Goal: Information Seeking & Learning: Learn about a topic

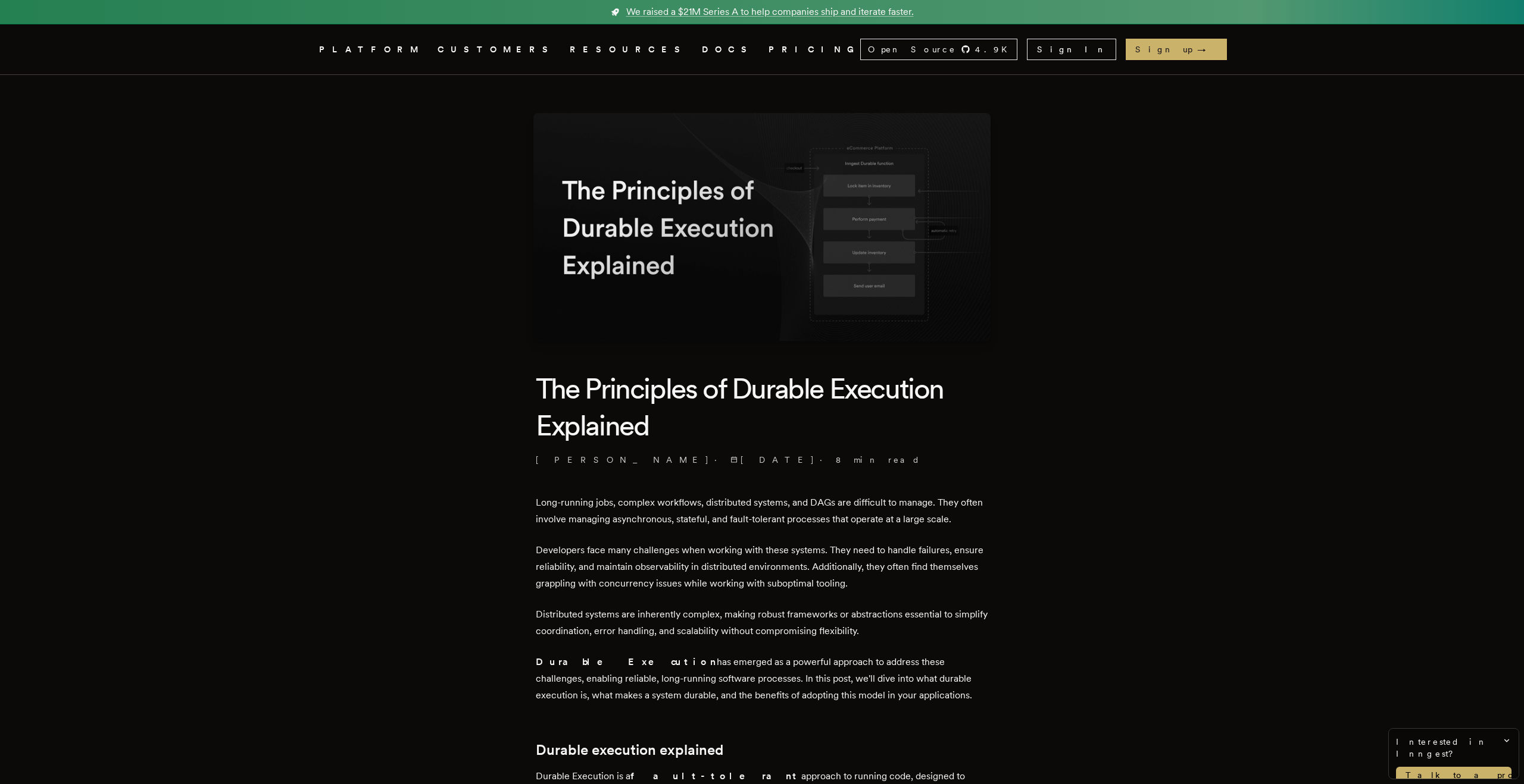
click at [643, 52] on icon "Global" at bounding box center [680, 94] width 75 height 98
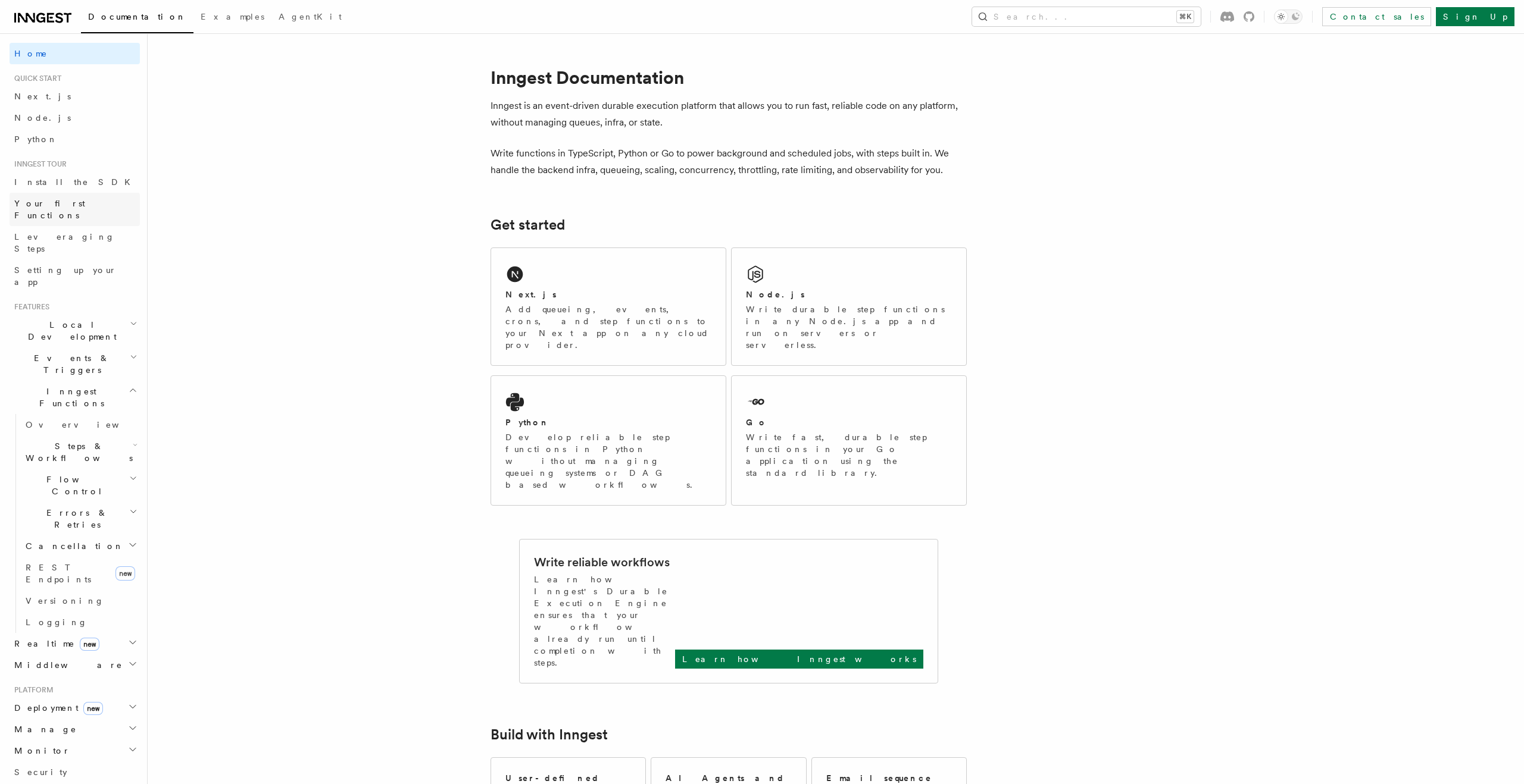
click at [68, 200] on span "Your first Functions" at bounding box center [50, 209] width 71 height 22
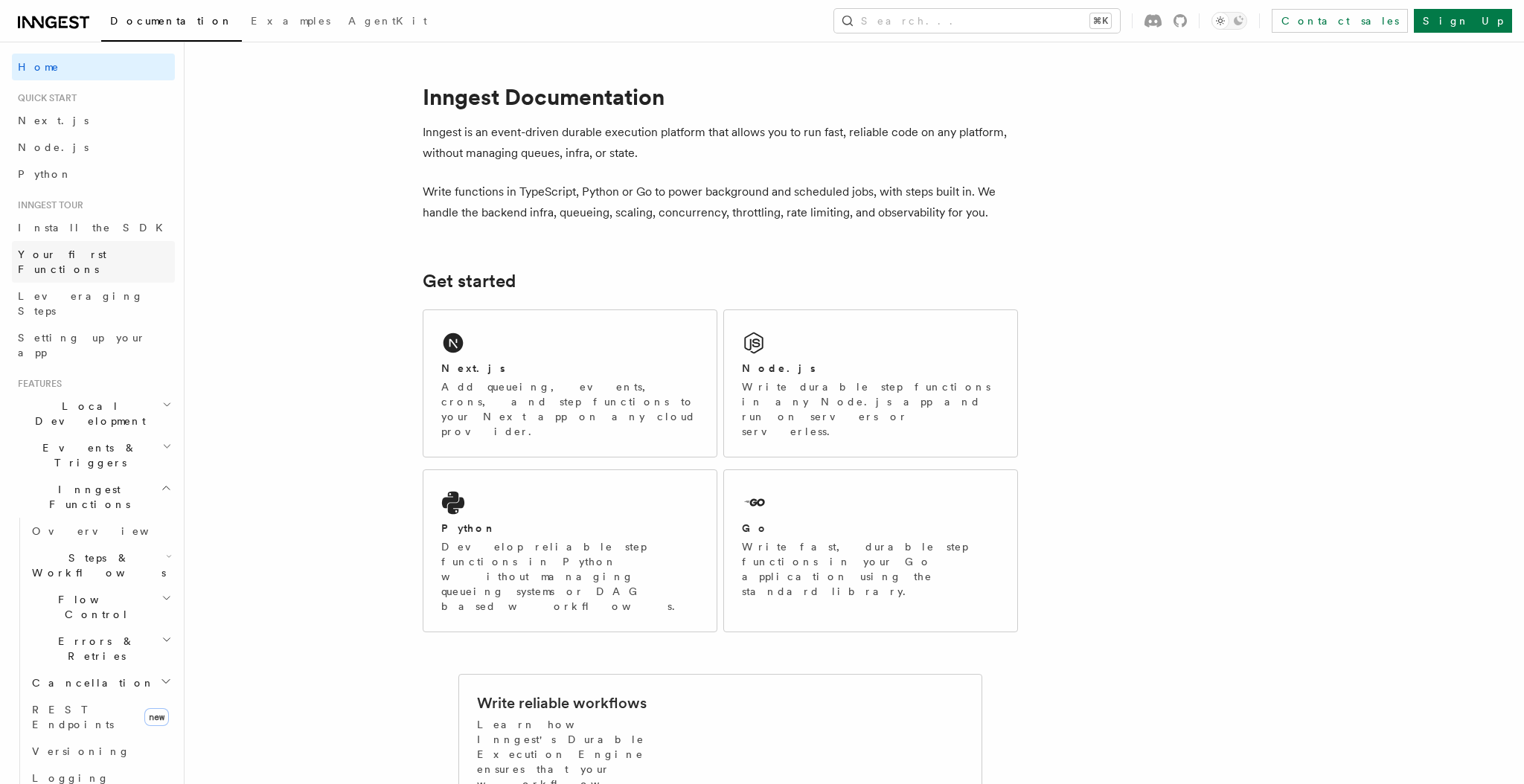
click at [89, 254] on span "Your first Functions" at bounding box center [63, 262] width 89 height 27
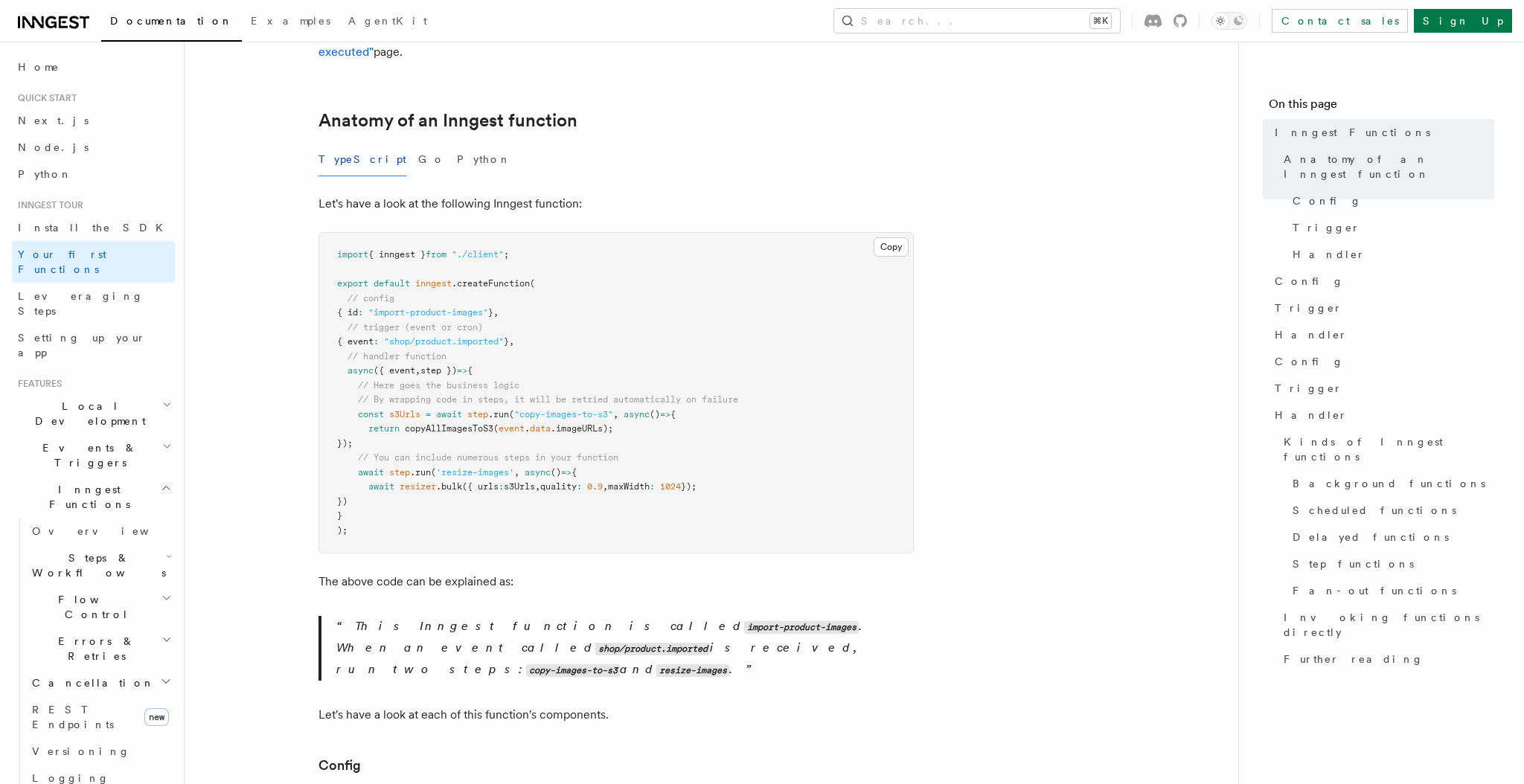
scroll to position [220, 0]
click at [457, 139] on button "Python" at bounding box center [484, 156] width 54 height 34
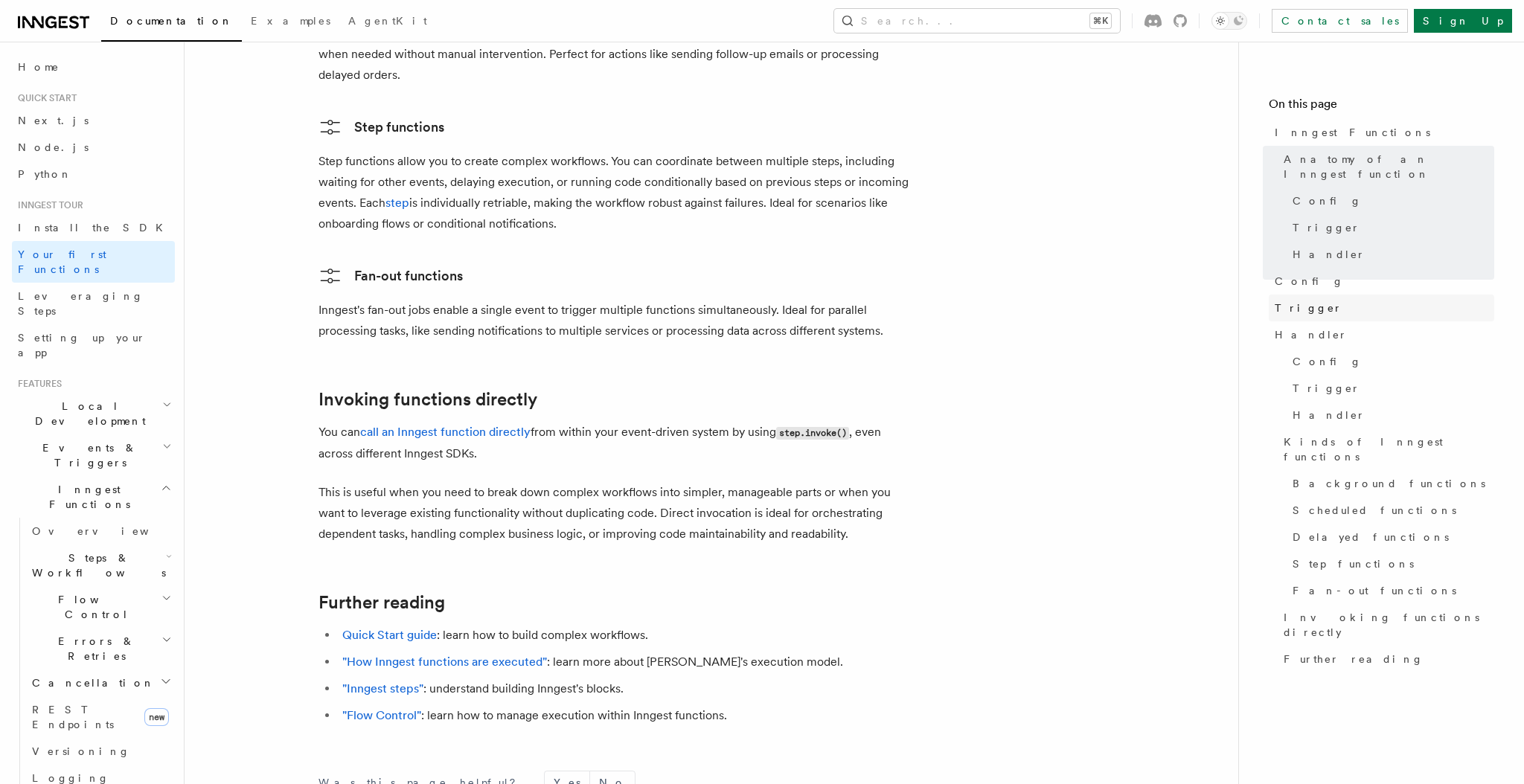
scroll to position [2775, 0]
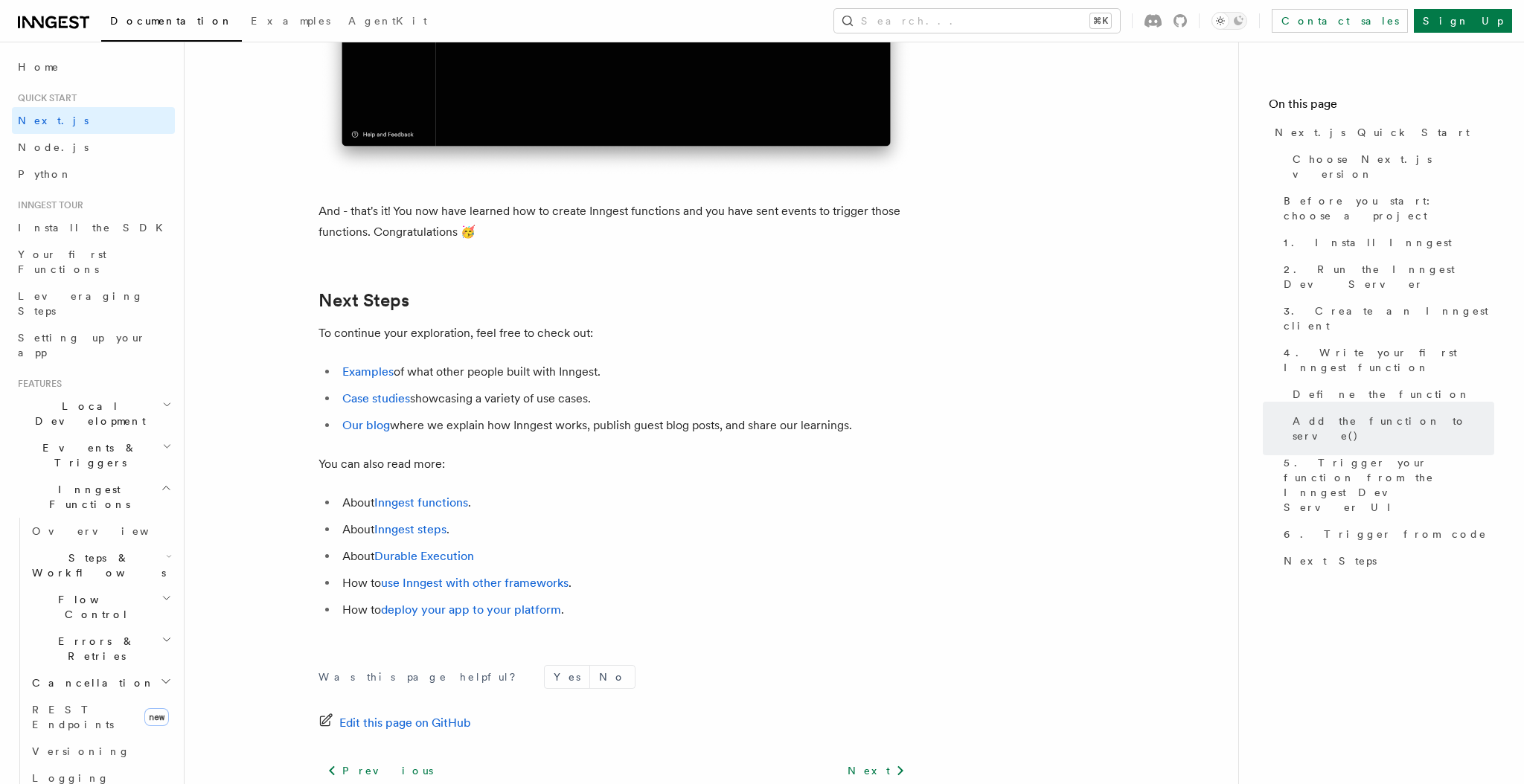
scroll to position [9092, 0]
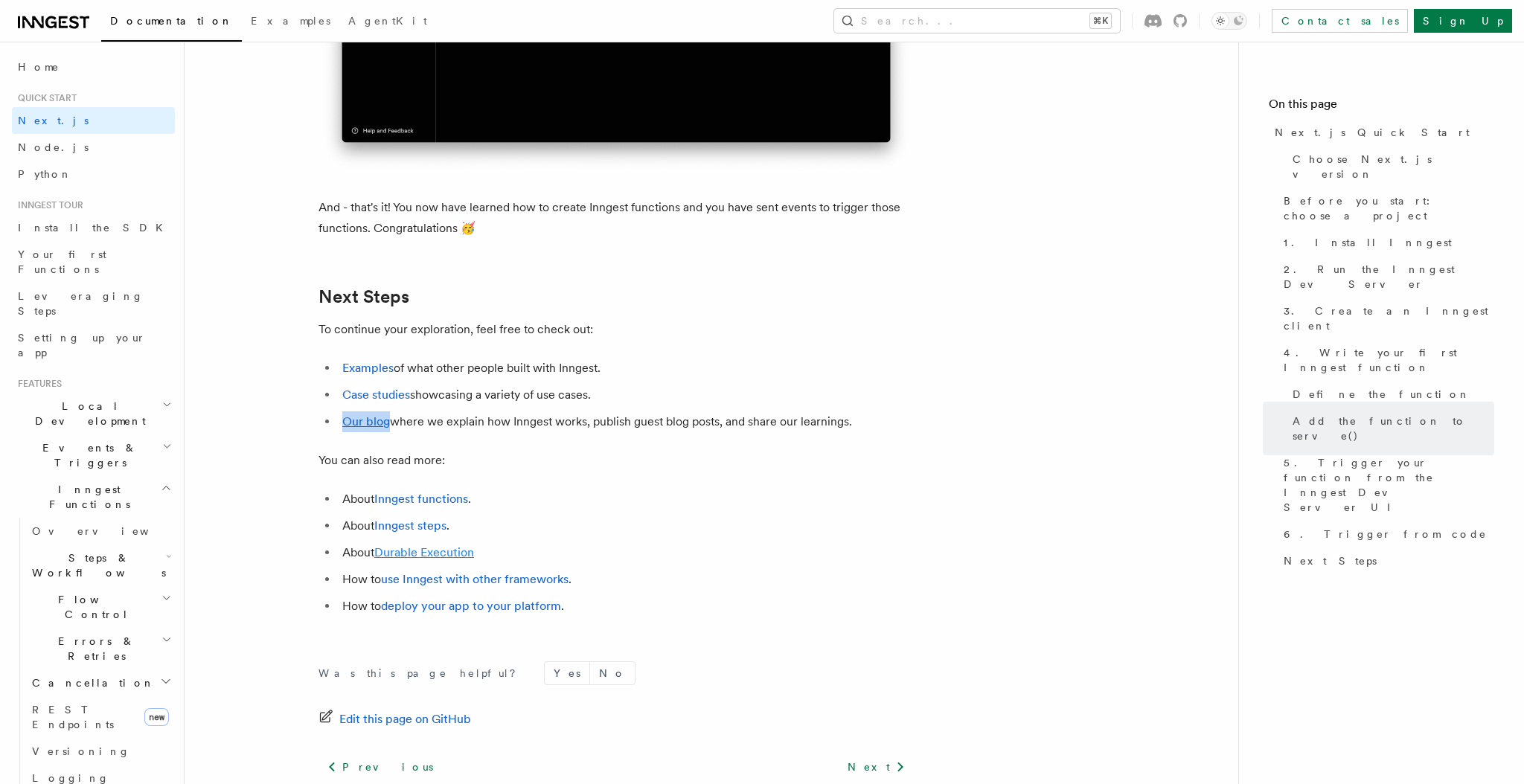
click at [410, 560] on link "Durable Execution" at bounding box center [424, 552] width 100 height 14
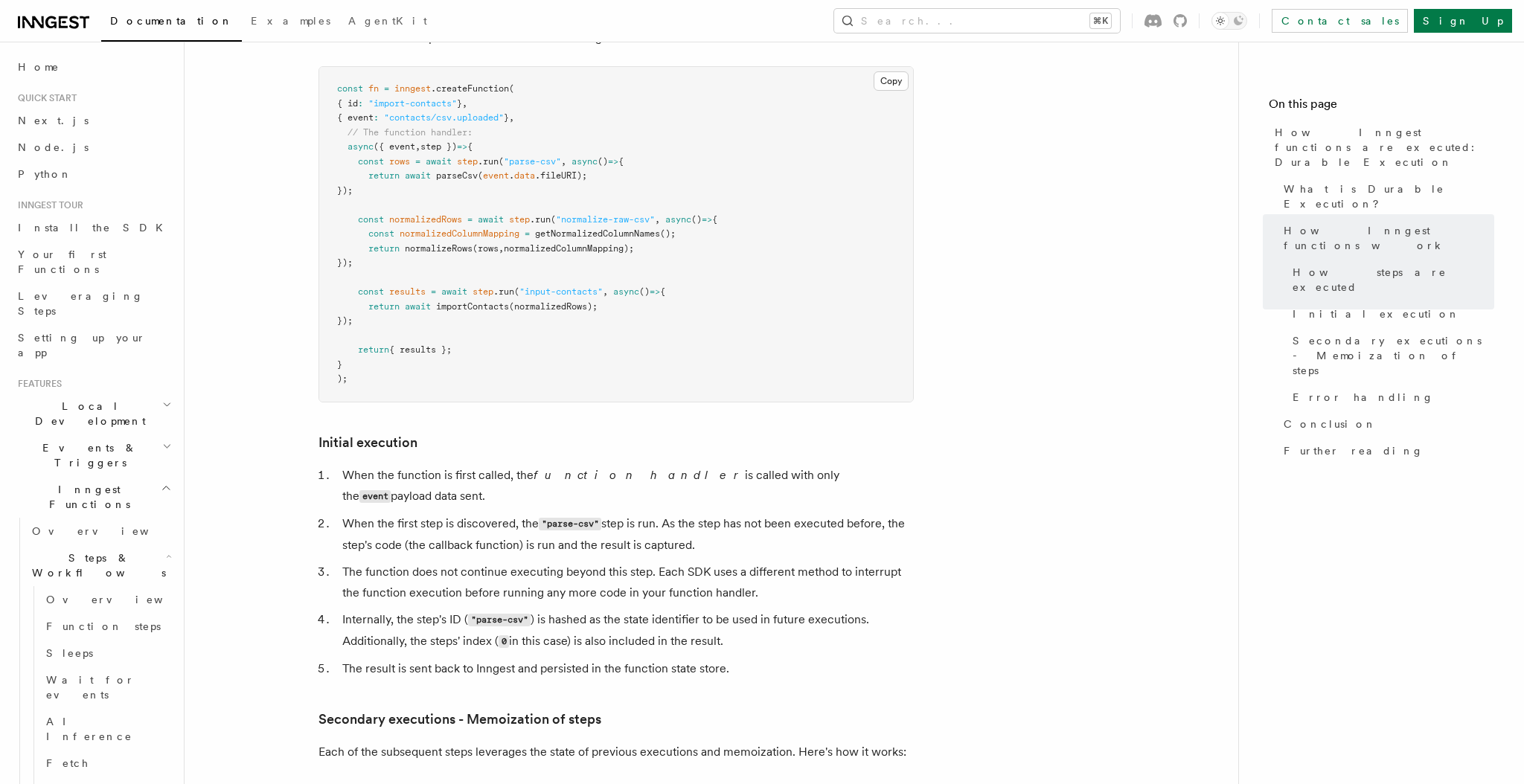
scroll to position [1468, 0]
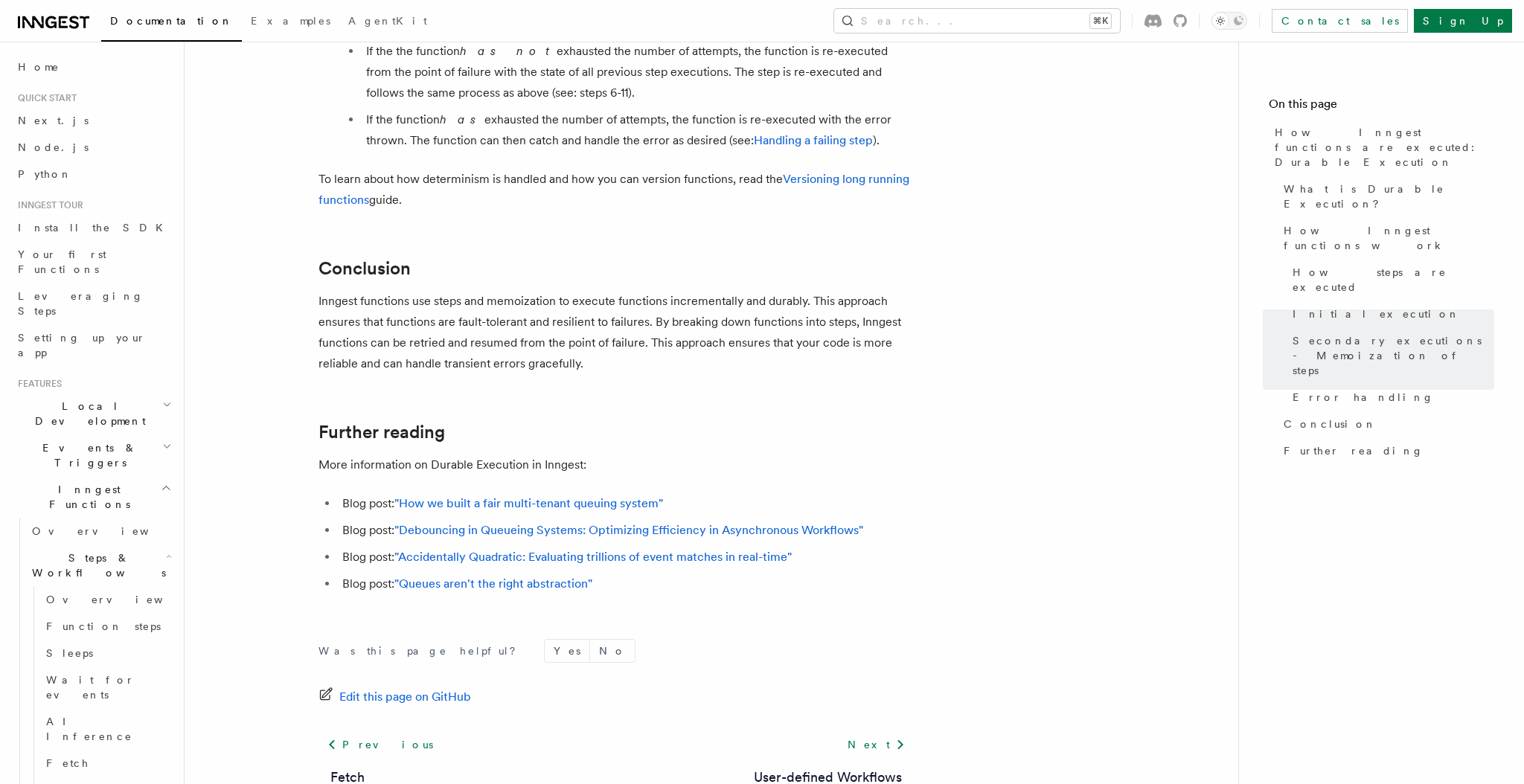
scroll to position [2707, 0]
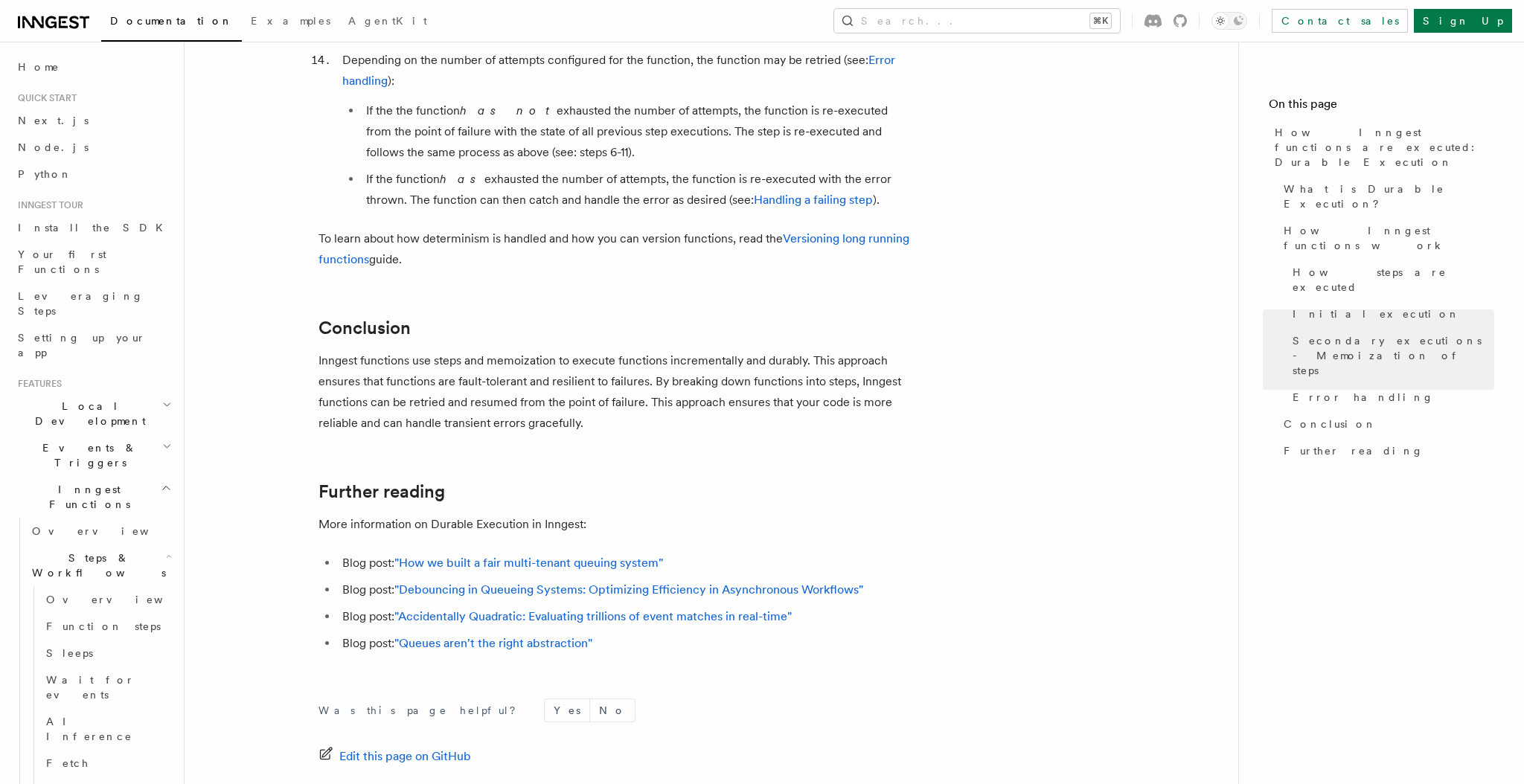
scroll to position [2639, 0]
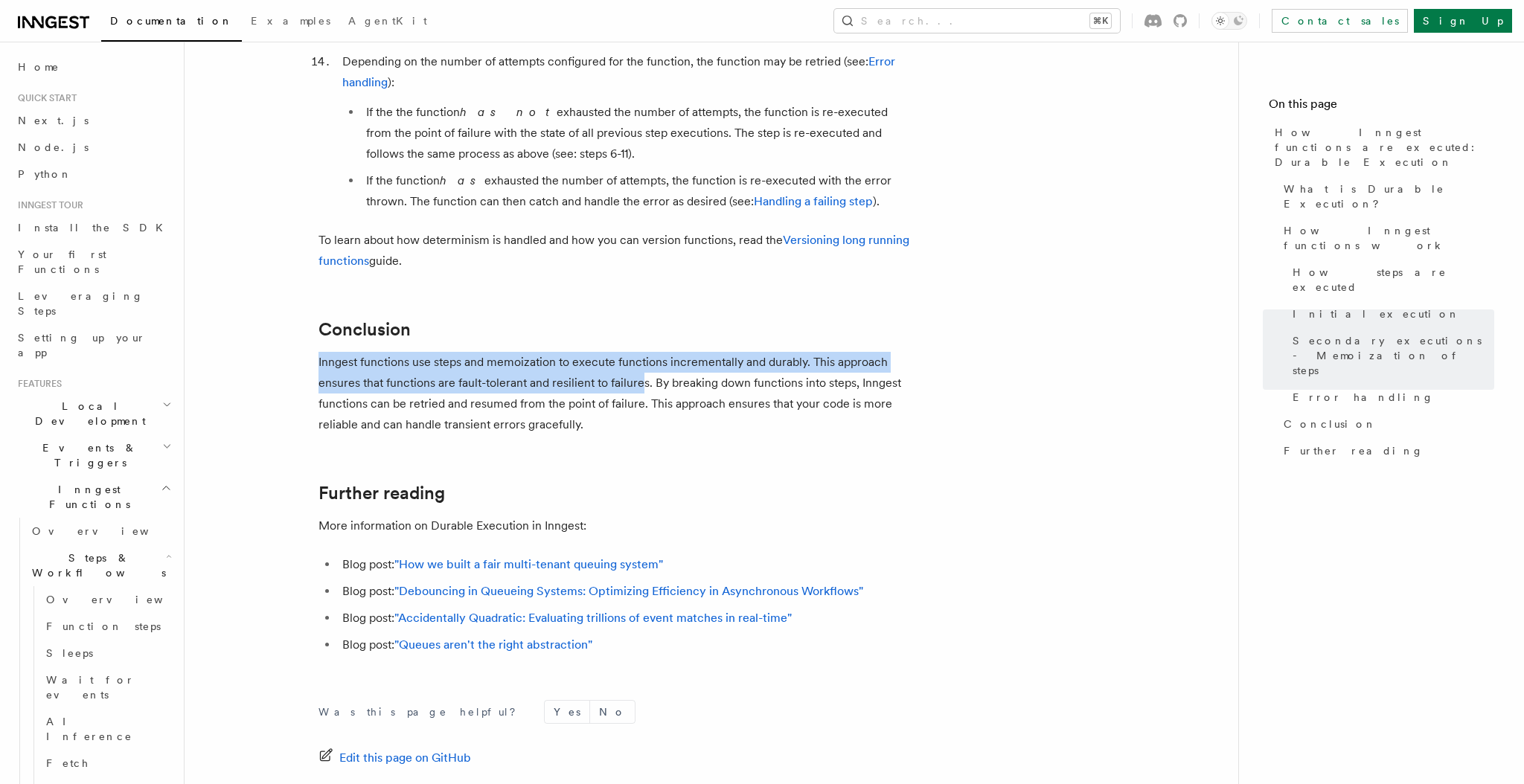
drag, startPoint x: 315, startPoint y: 300, endPoint x: 639, endPoint y: 318, distance: 324.5
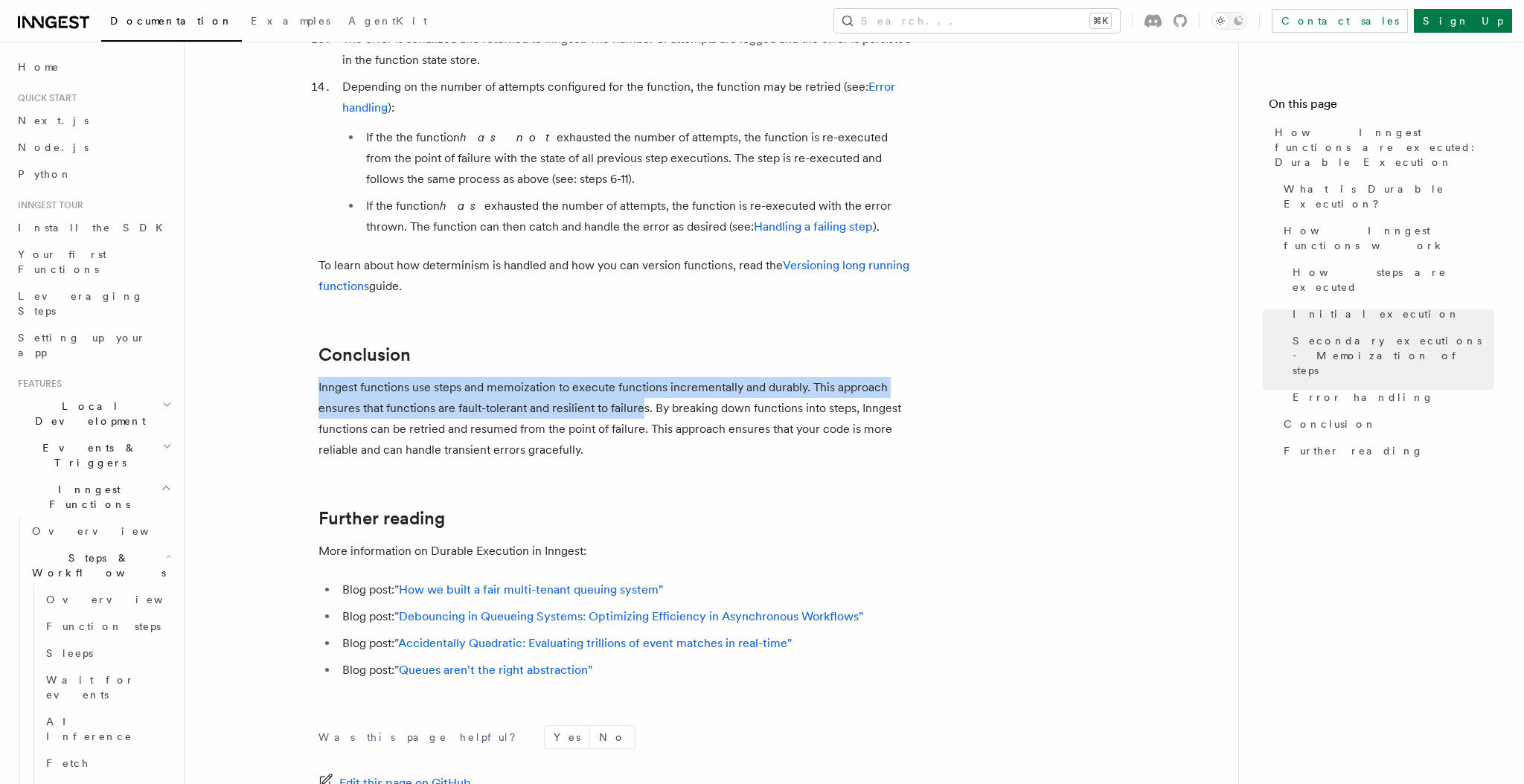
click at [634, 377] on p "Inngest functions use steps and memoization to execute functions incrementally …" at bounding box center [616, 418] width 596 height 84
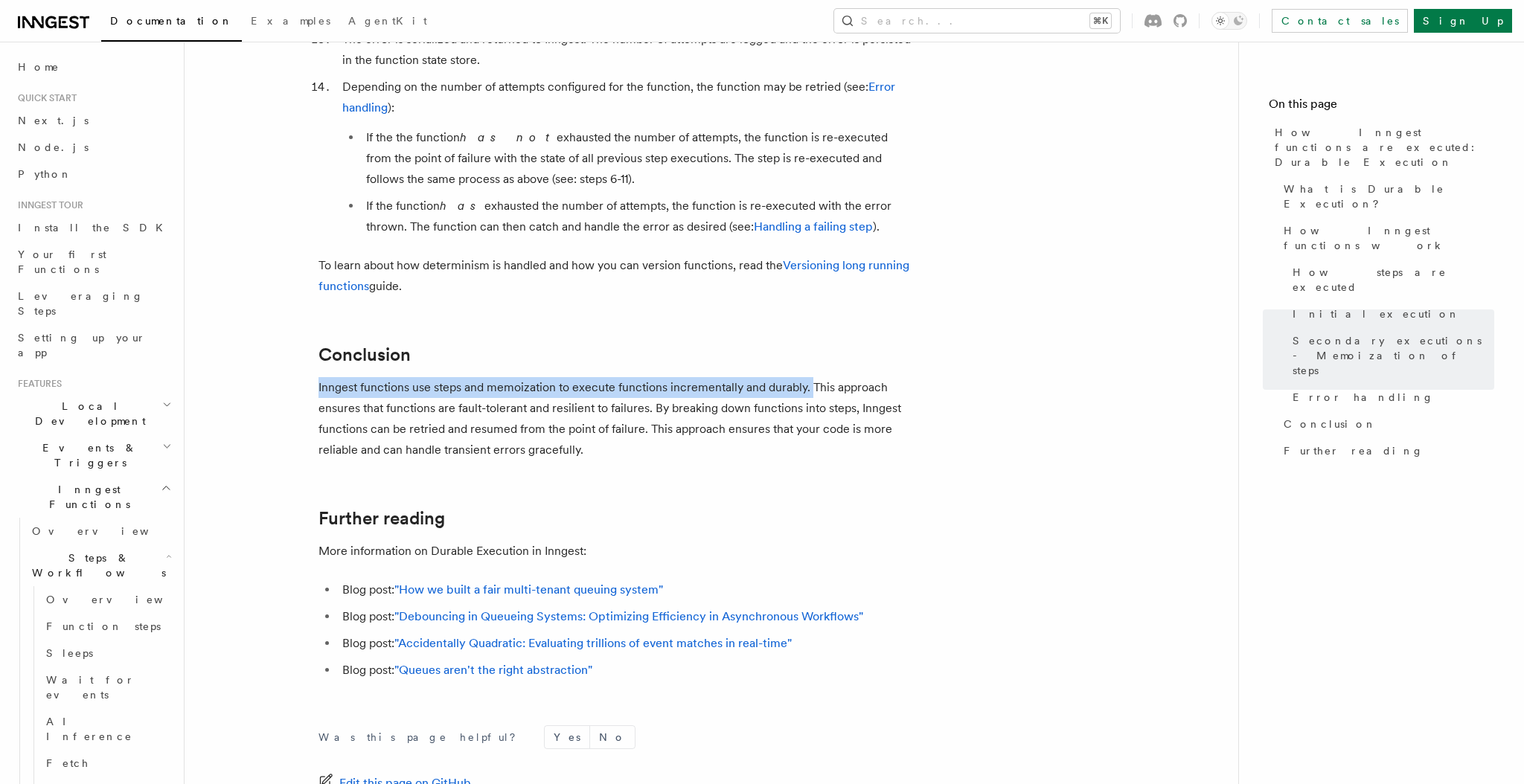
drag, startPoint x: 318, startPoint y: 327, endPoint x: 810, endPoint y: 320, distance: 492.0
click at [810, 377] on p "Inngest functions use steps and memoization to execute functions incrementally …" at bounding box center [616, 418] width 596 height 84
copy p "Inngest functions use steps and memoization to execute functions incrementally …"
